Goal: Navigation & Orientation: Find specific page/section

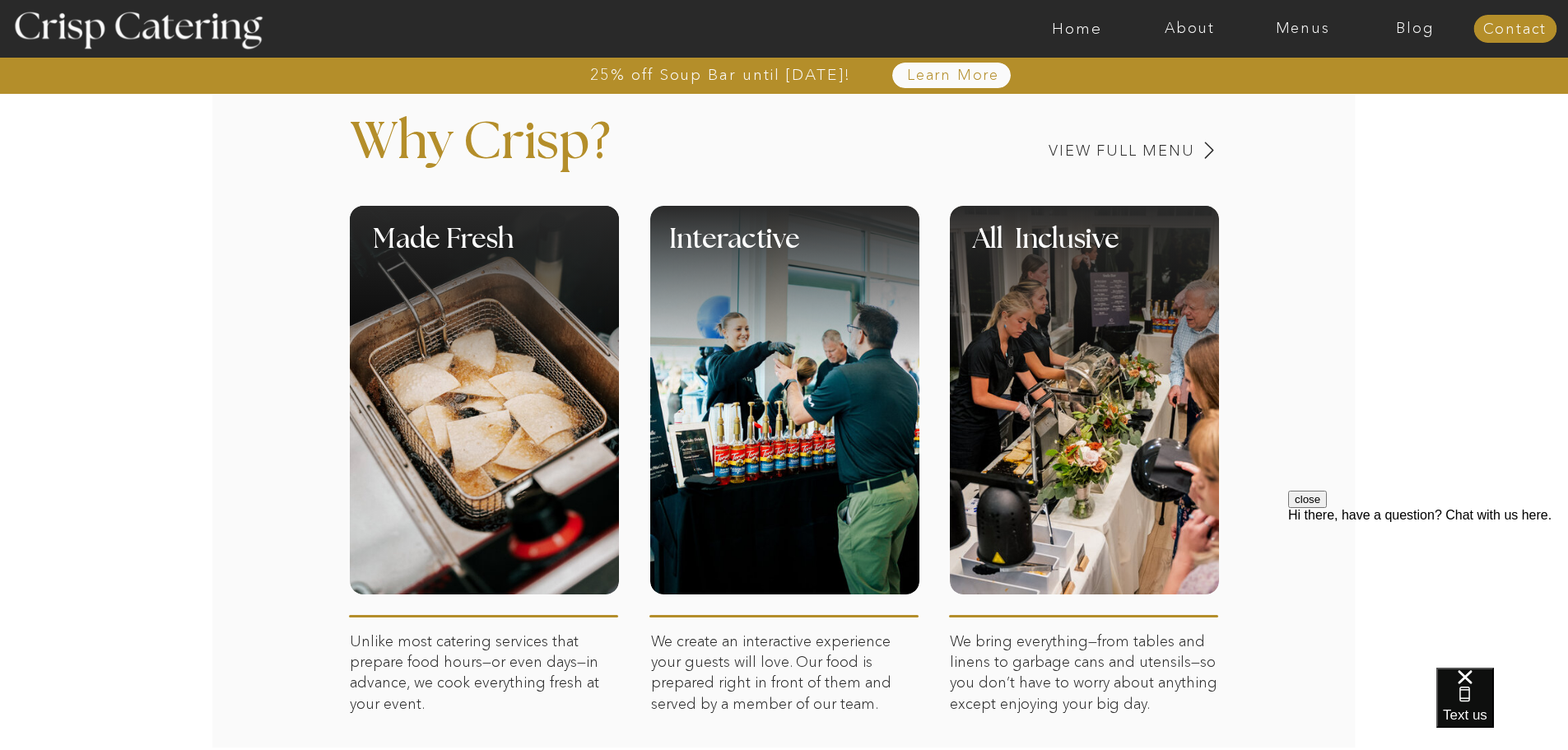
scroll to position [659, 0]
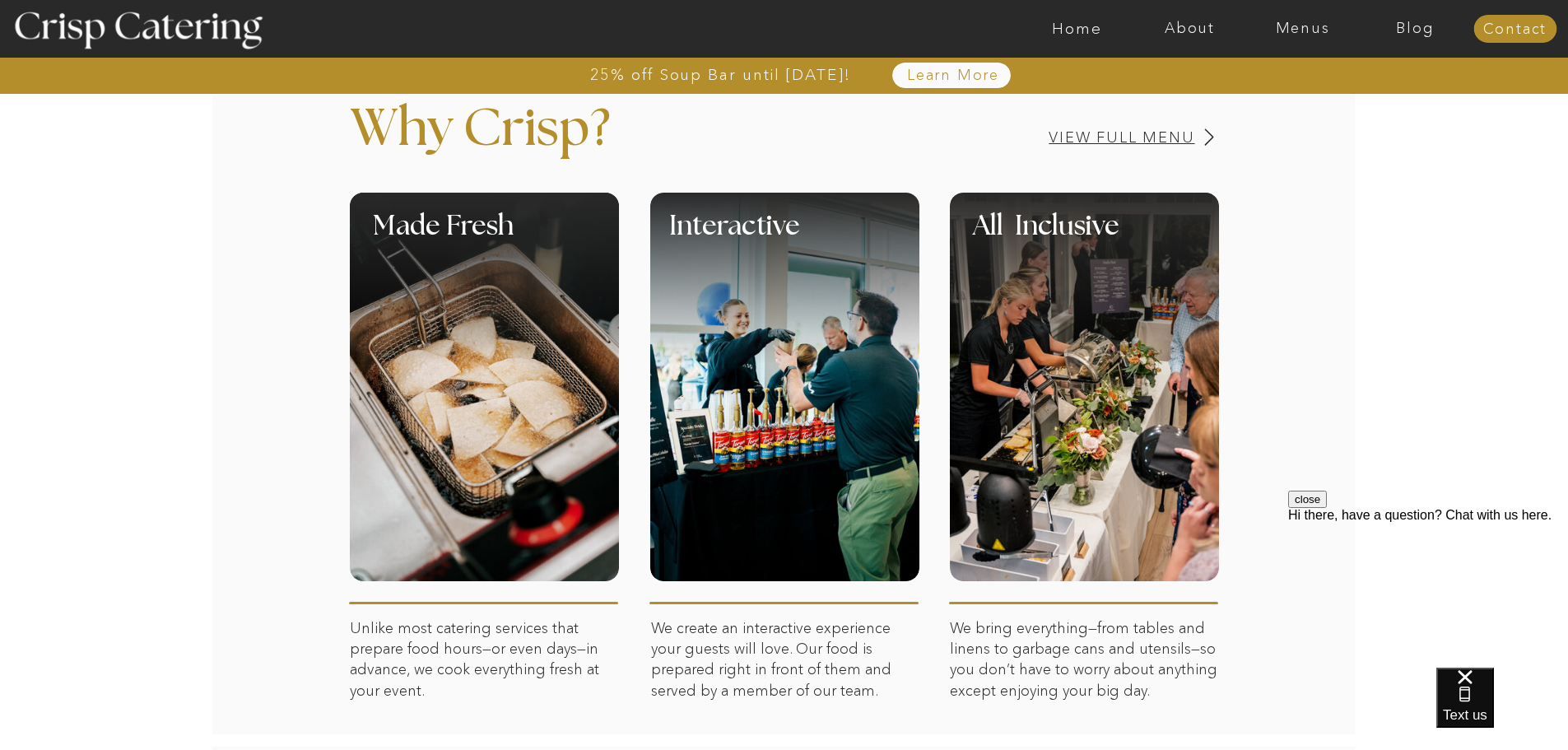
click at [1163, 140] on h3 "View Full Menu" at bounding box center [1065, 138] width 261 height 16
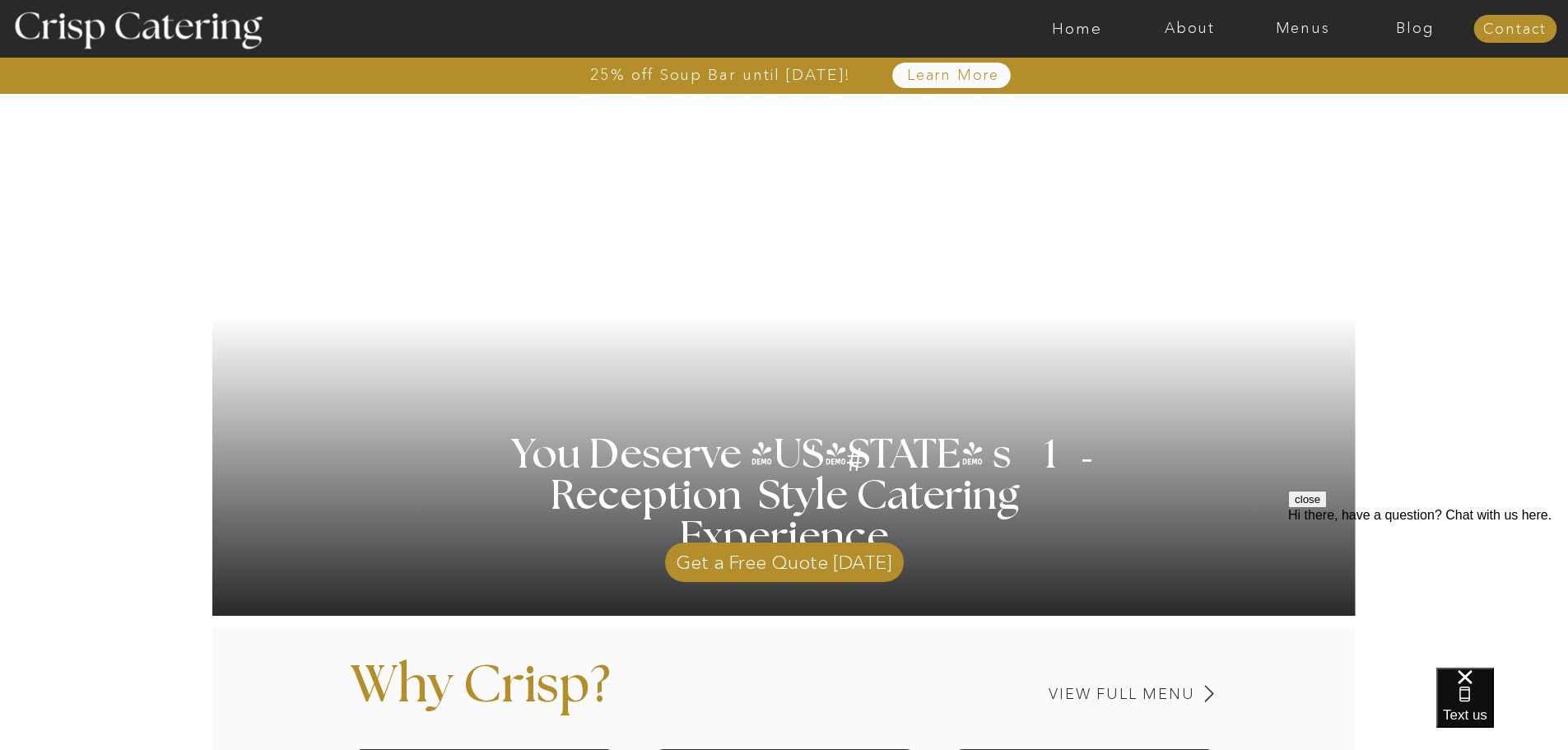
scroll to position [0, 0]
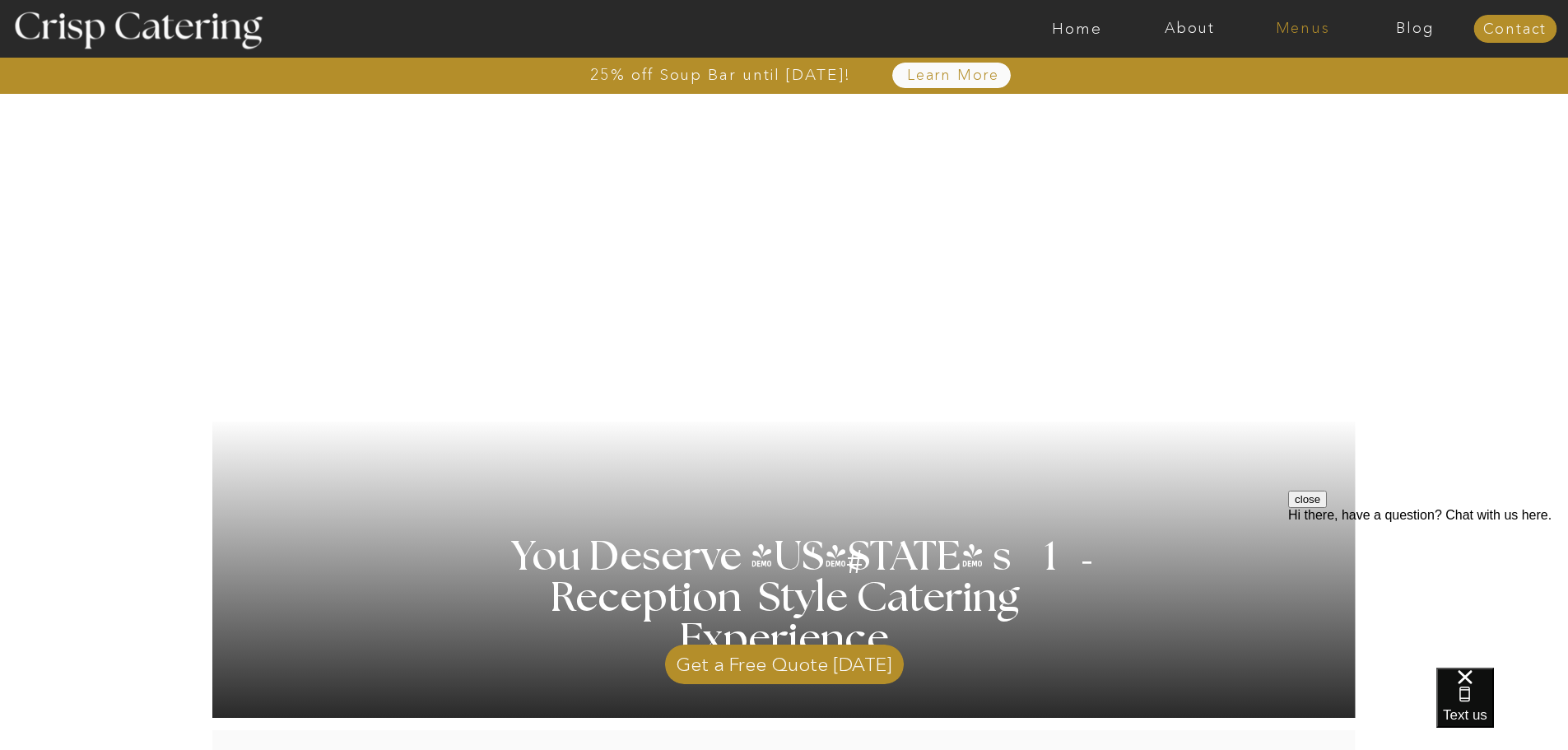
click at [1291, 30] on nav "Menus" at bounding box center [1303, 29] width 113 height 17
click at [1312, 98] on nav "Winter (Sep-Feb)" at bounding box center [1301, 97] width 135 height 16
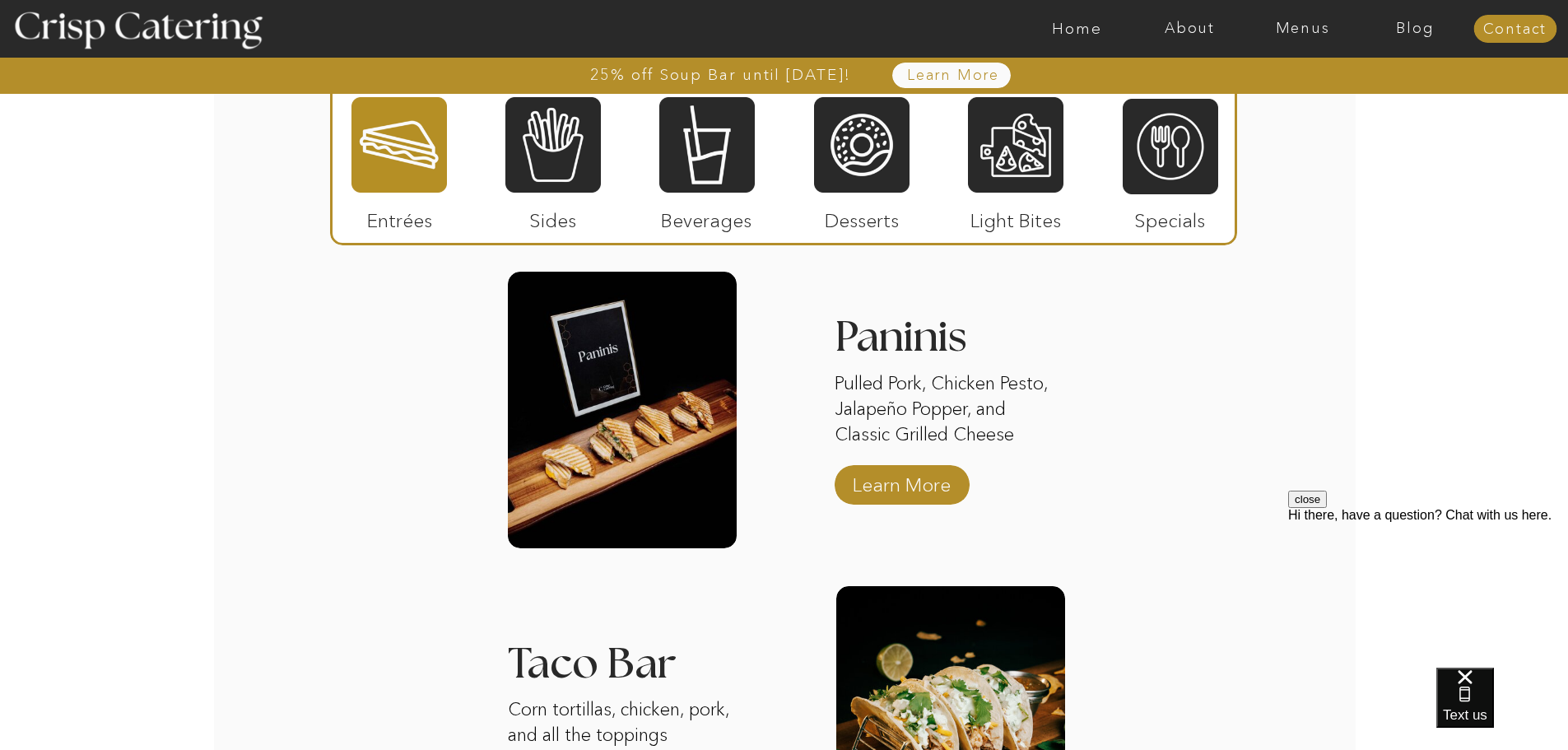
scroll to position [2058, 0]
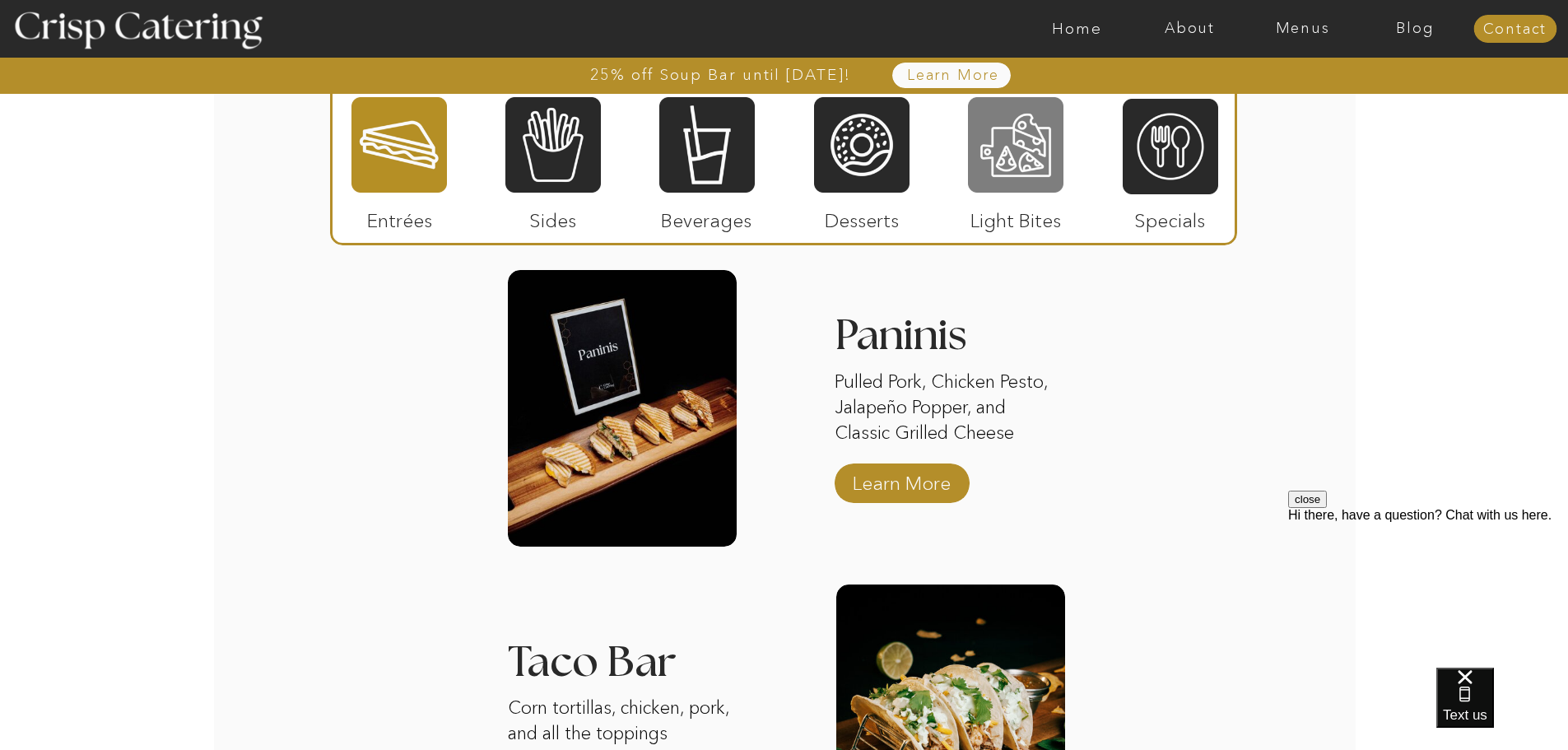
click at [1017, 153] on div at bounding box center [1016, 144] width 95 height 98
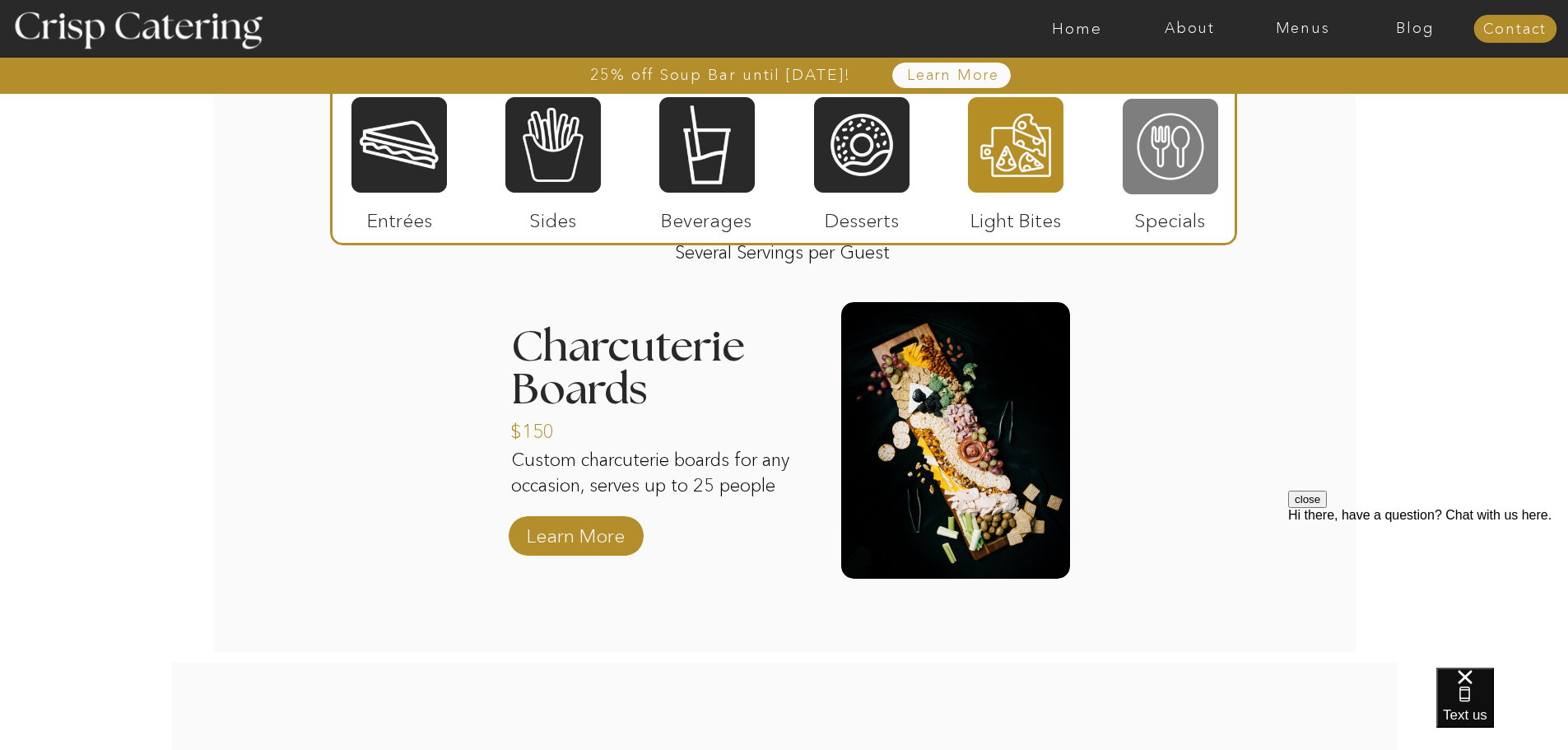
click at [1175, 152] on div at bounding box center [1170, 146] width 95 height 98
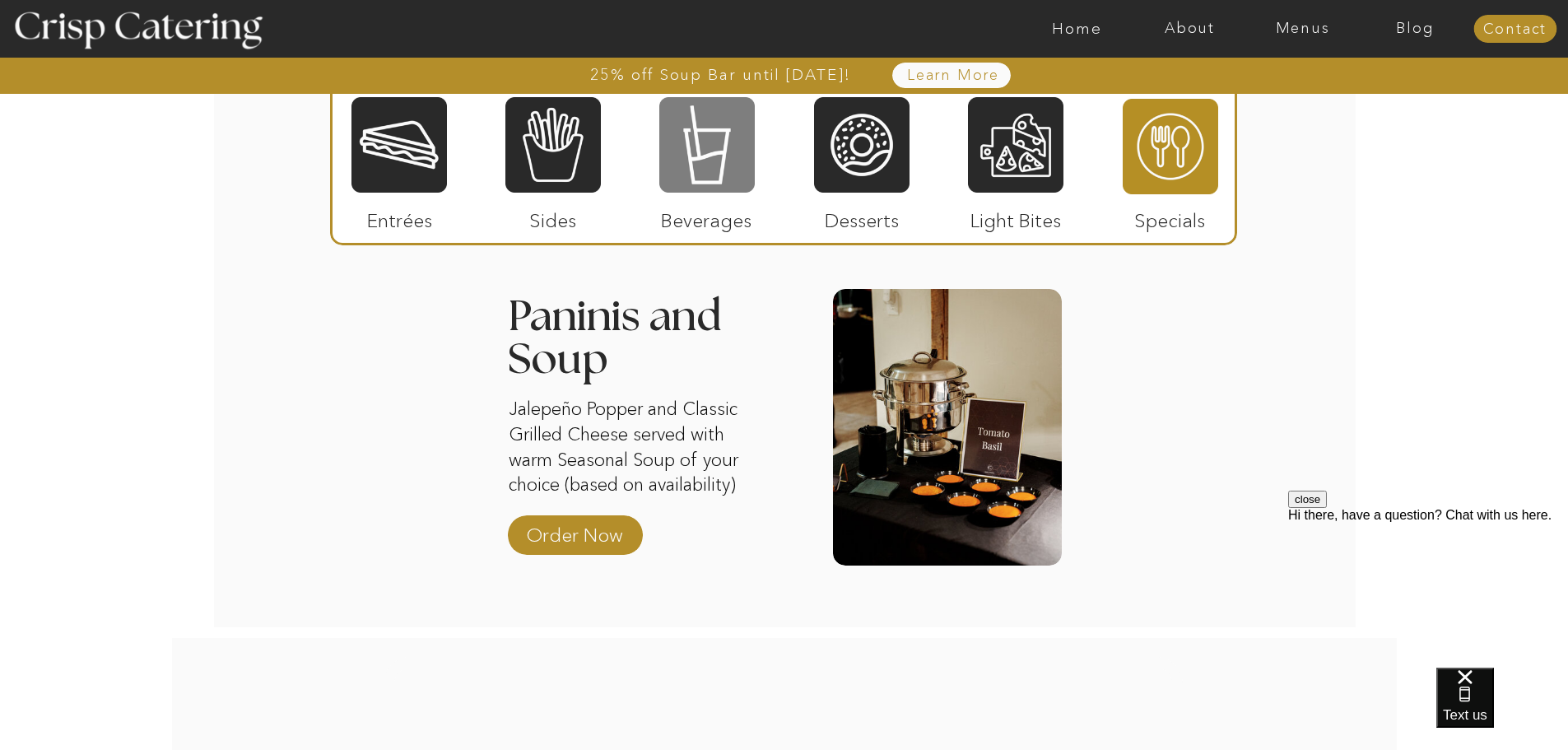
click at [681, 185] on div at bounding box center [707, 144] width 95 height 98
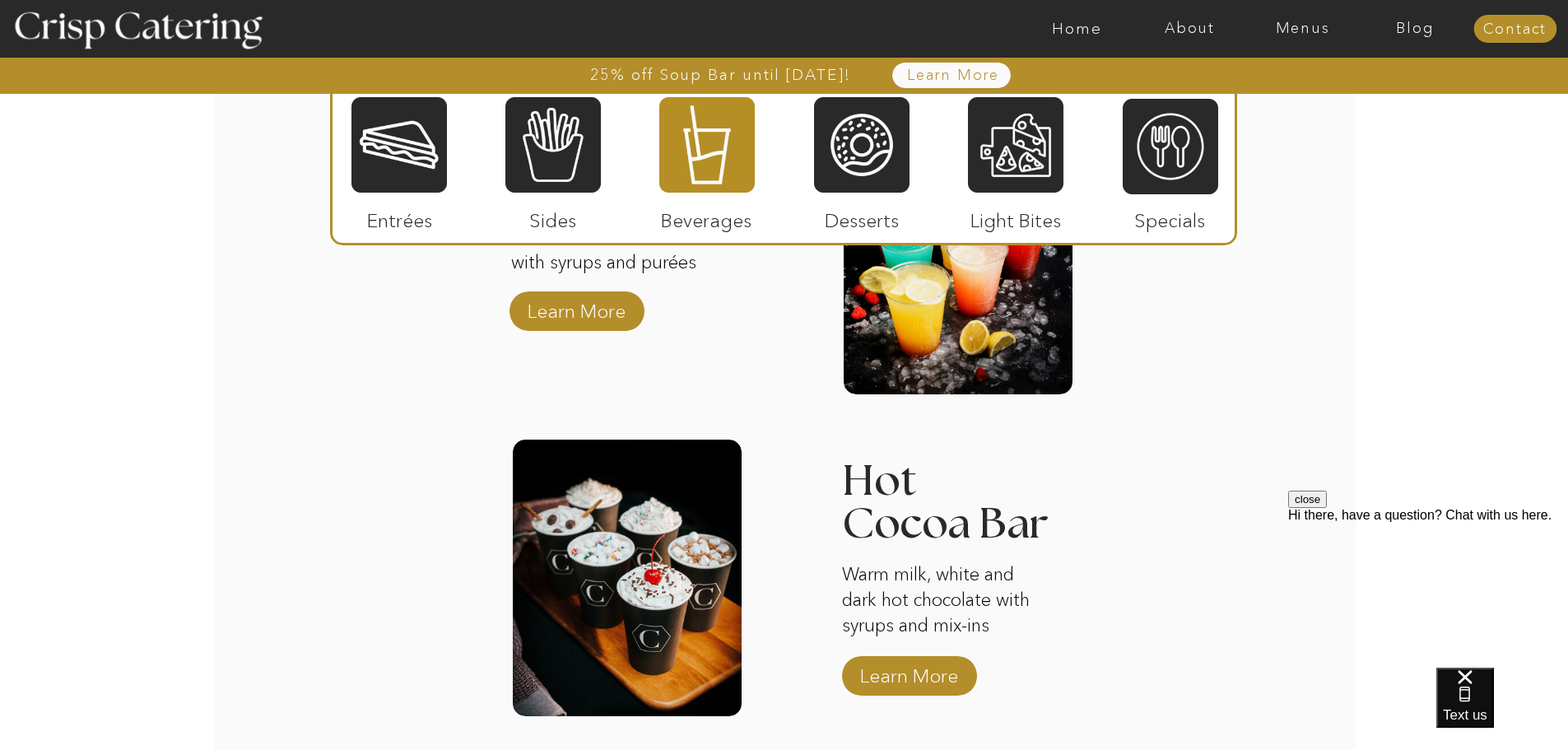
scroll to position [2489, 0]
